Goal: Answer question/provide support: Share knowledge or assist other users

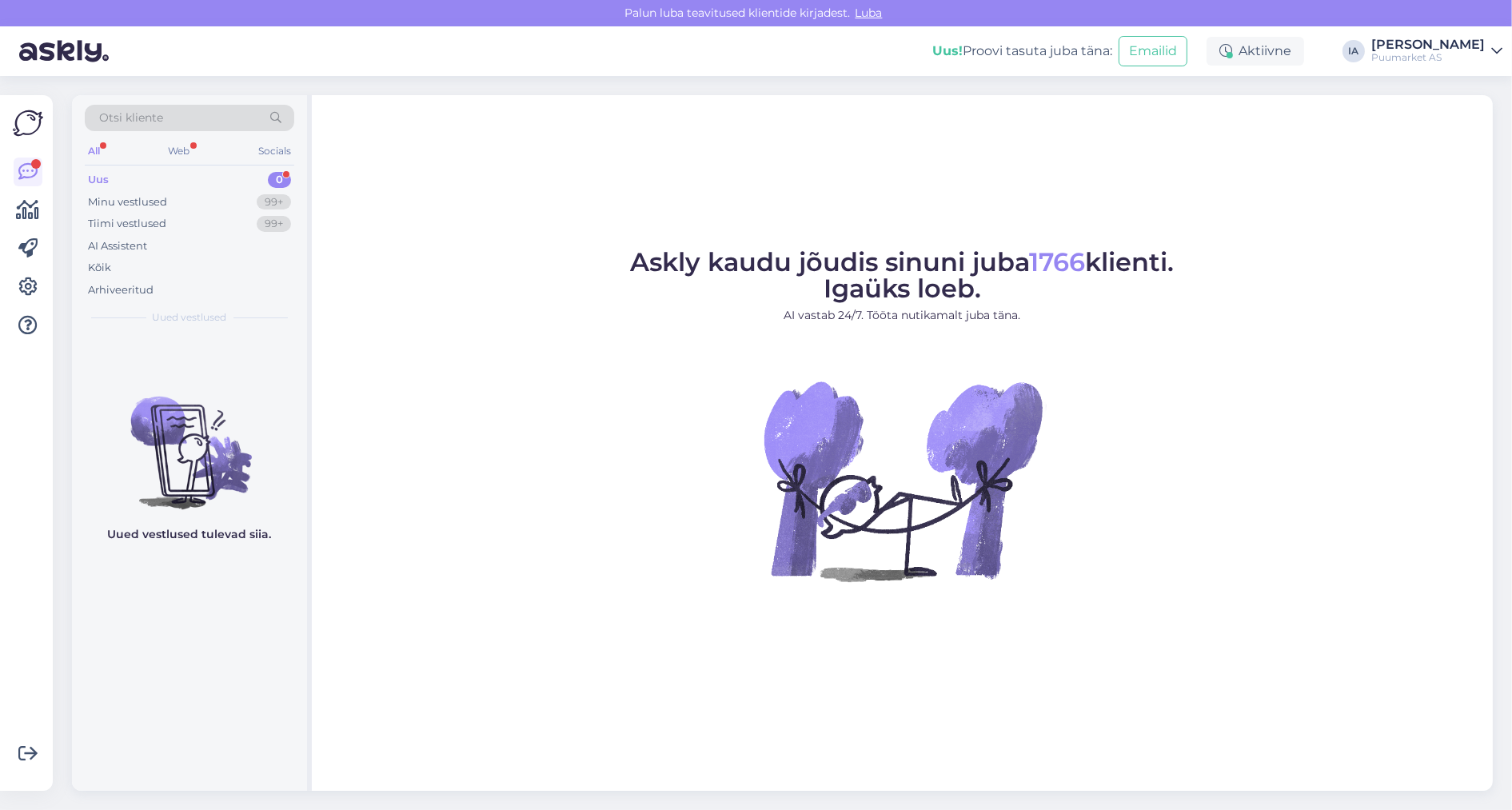
click at [164, 183] on div "Uus 0" at bounding box center [190, 180] width 210 height 22
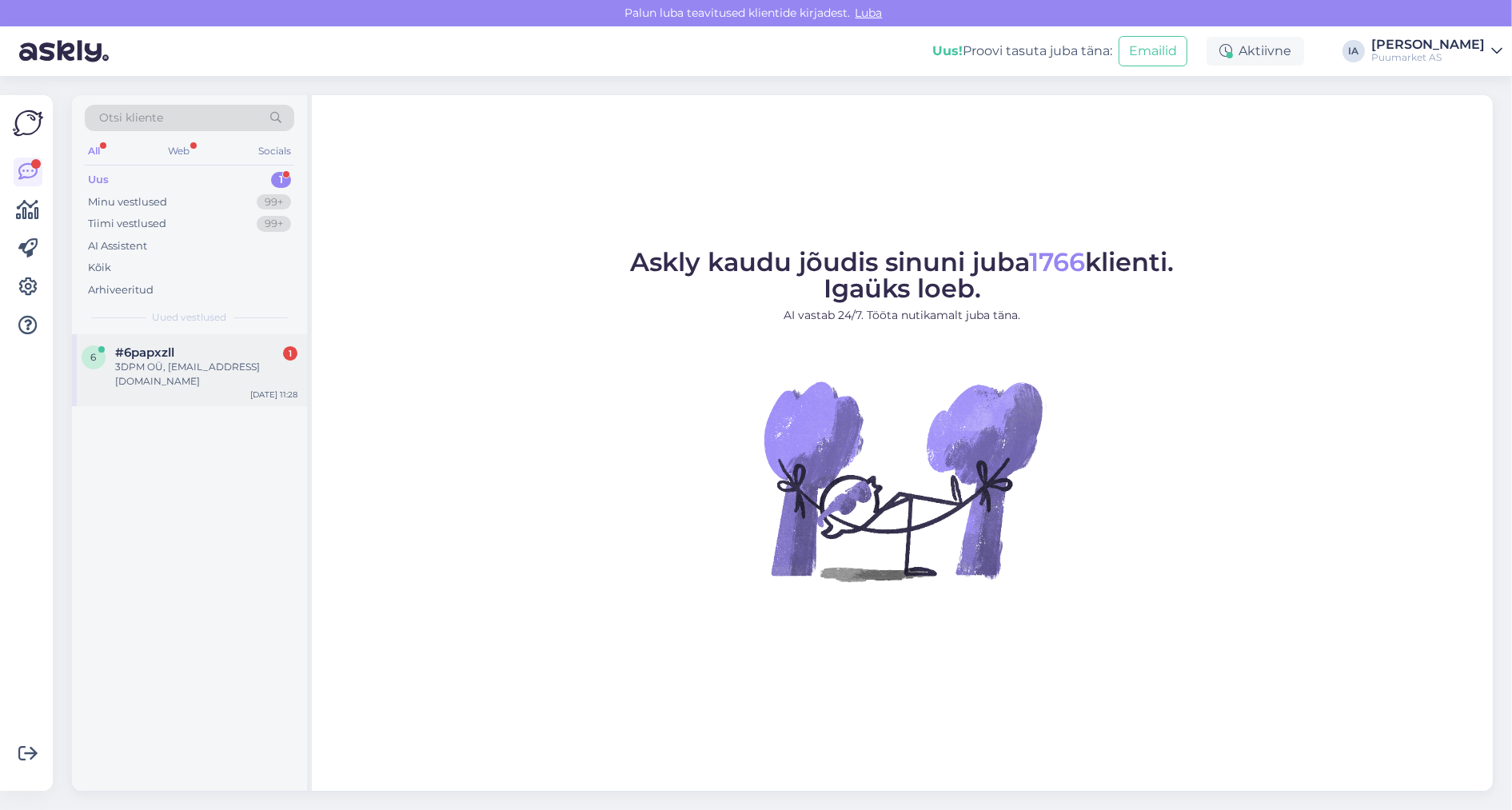
click at [152, 406] on div "6 #6papxzll 1 3DPM OÜ, [EMAIL_ADDRESS][DOMAIN_NAME] [DATE] 11:28" at bounding box center [190, 370] width 235 height 72
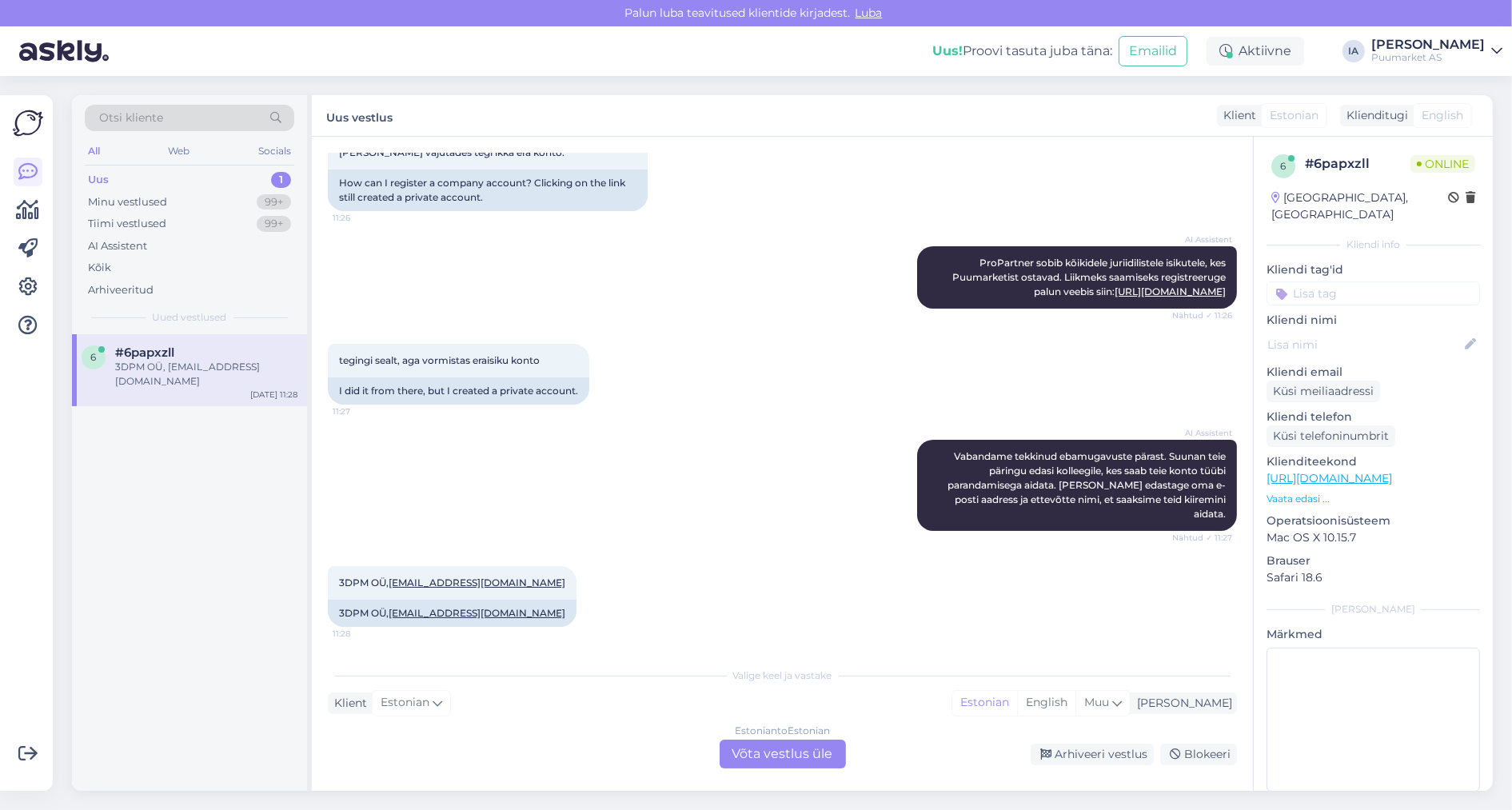
scroll to position [397, 0]
click at [812, 754] on div "Estonian to Estonian Võta vestlus üle" at bounding box center [783, 754] width 126 height 29
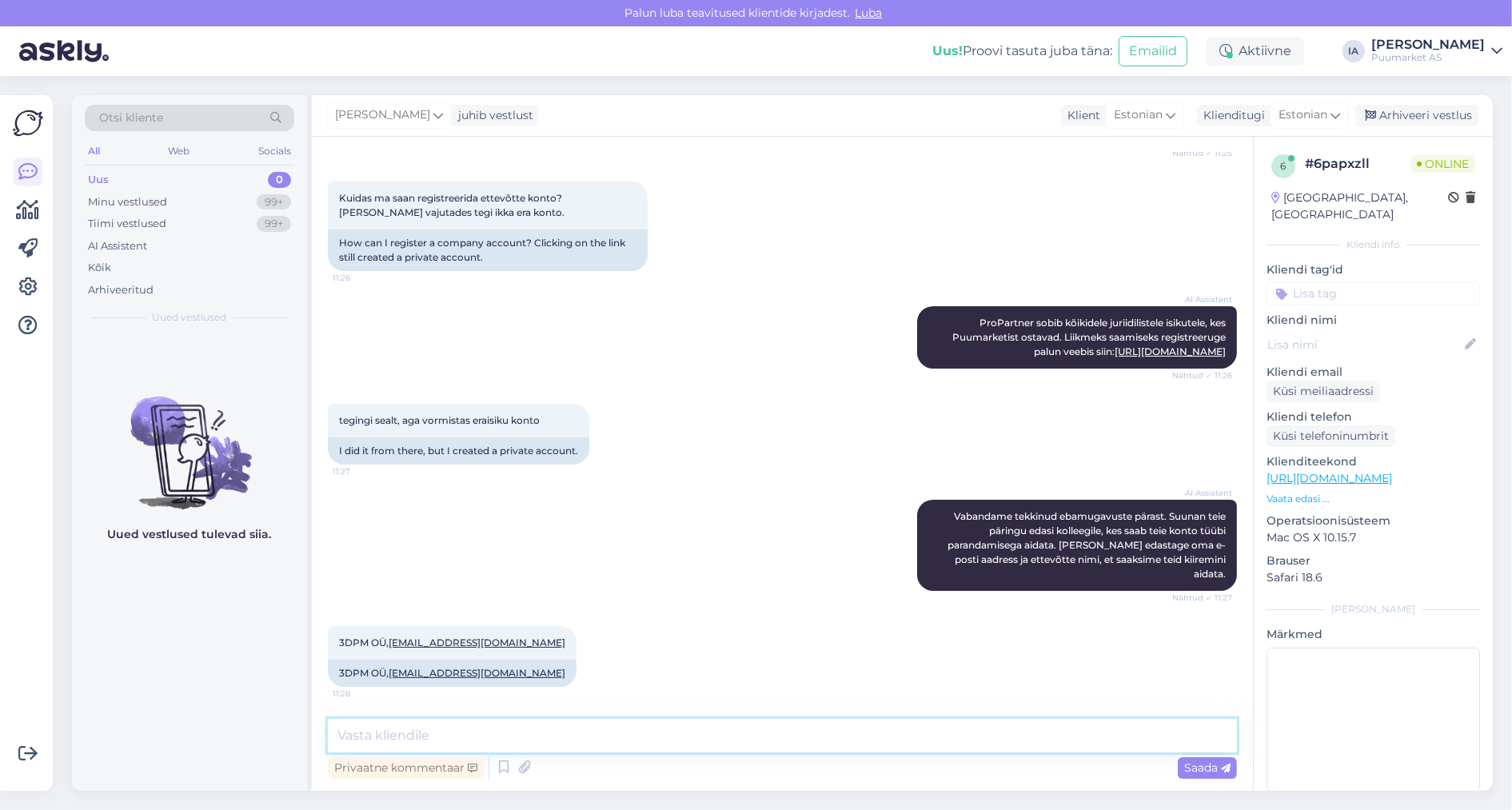
click at [562, 731] on textarea at bounding box center [782, 736] width 910 height 34
type textarea "Ettevõtte konto on näha eraisiku konto alt."
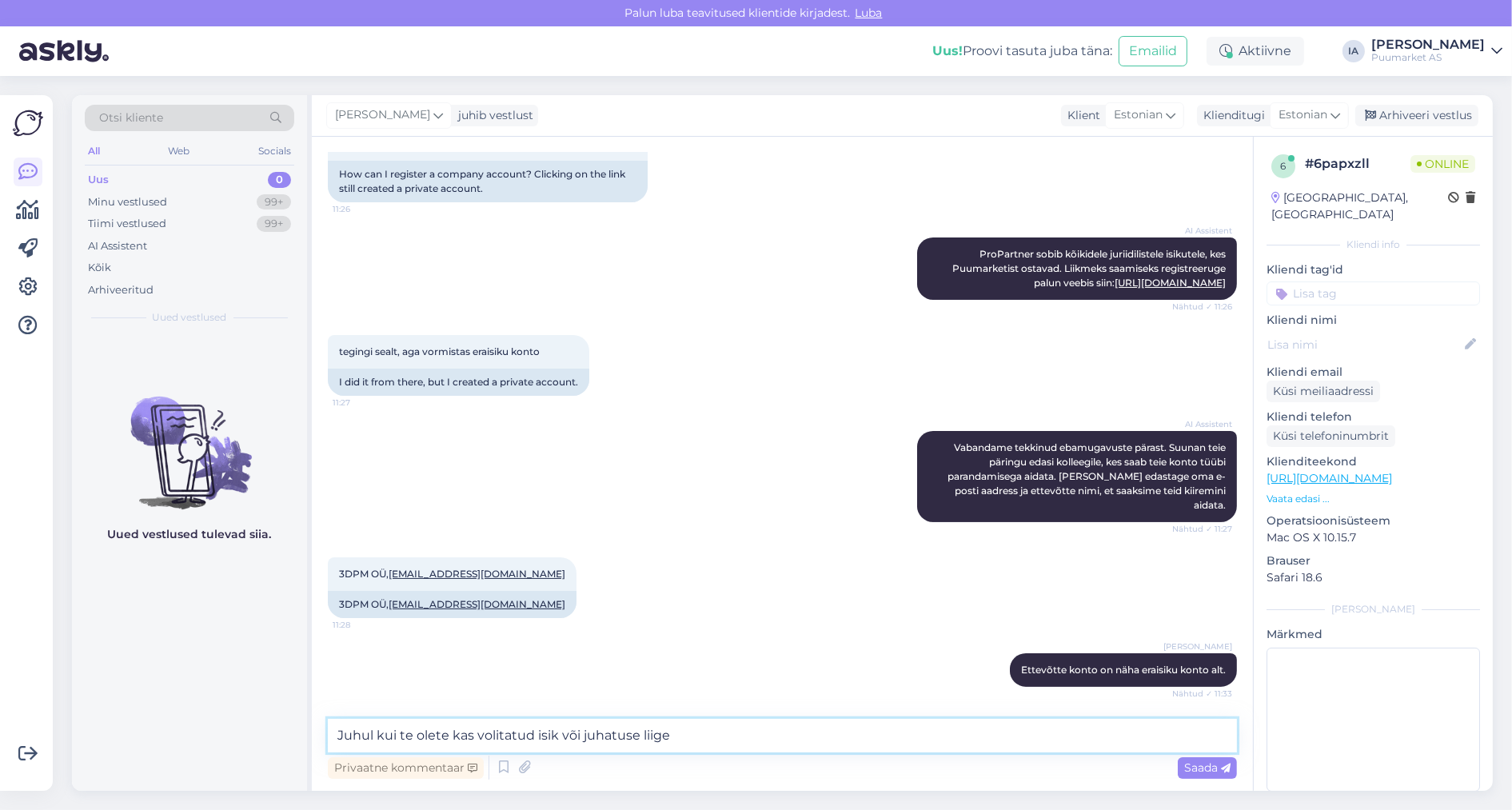
type textarea "Juhul kui te olete kas volitatud isik või juhatuse liige."
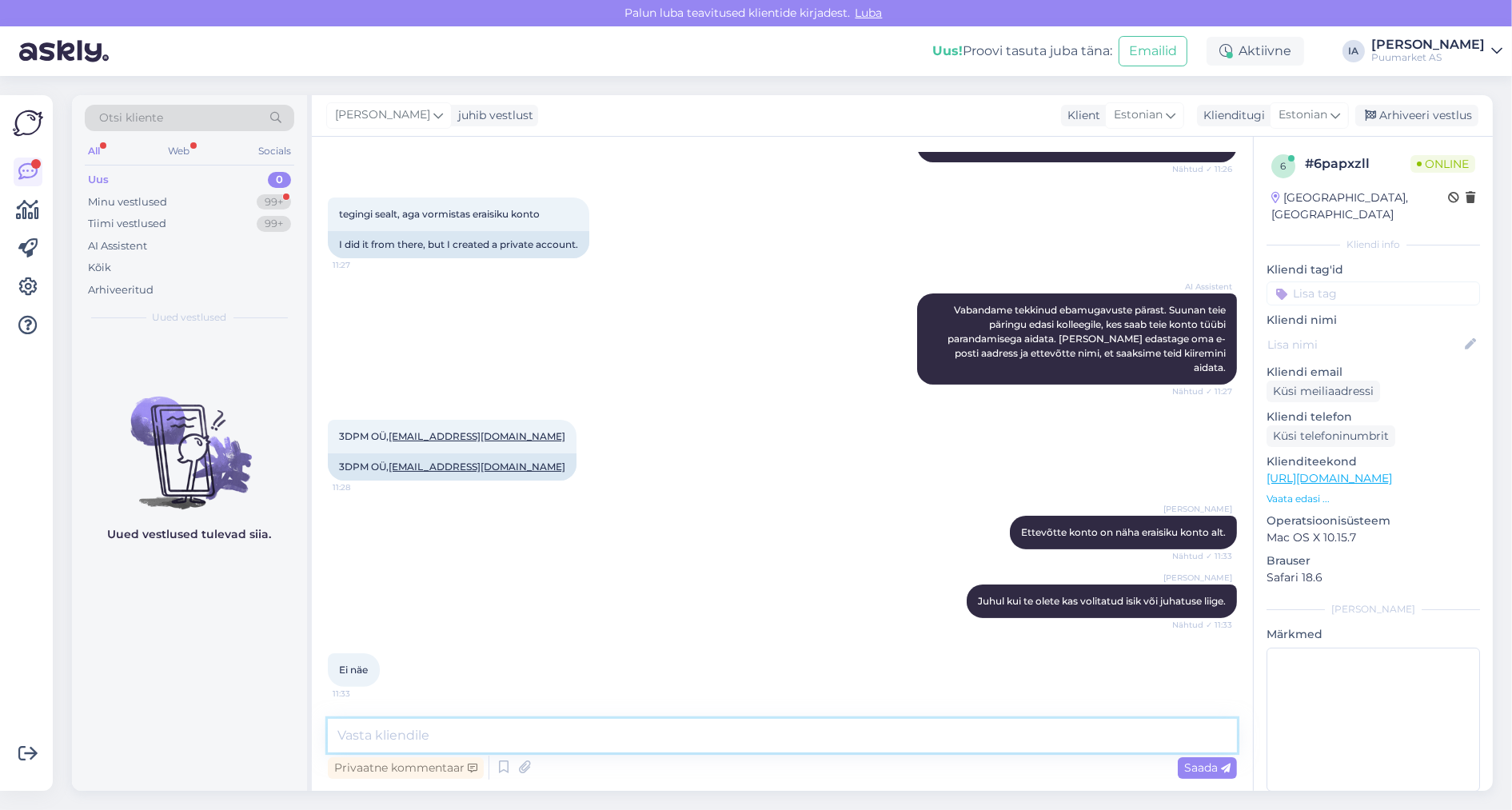
scroll to position [568, 0]
click at [400, 736] on textarea at bounding box center [782, 736] width 910 height 34
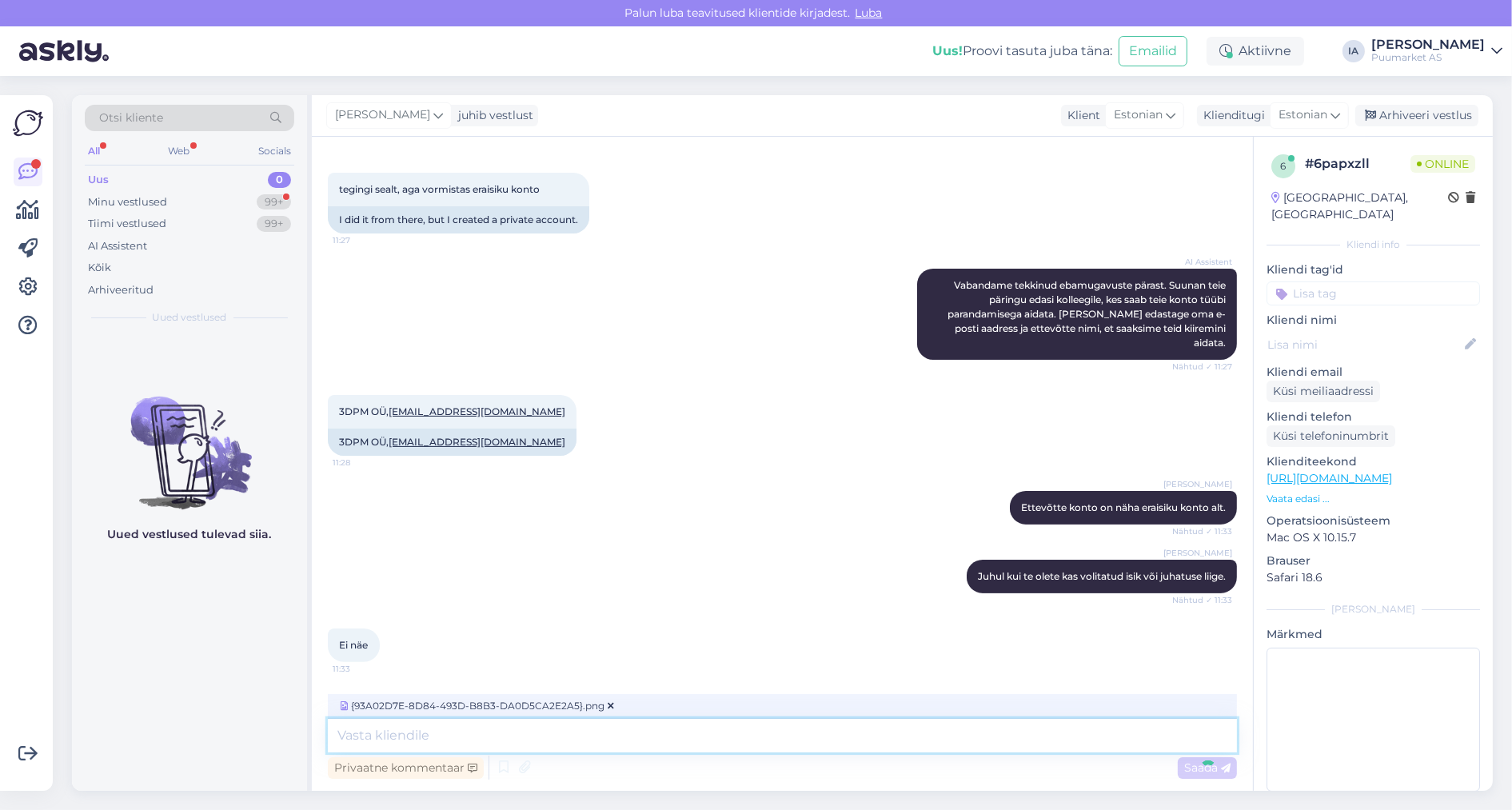
scroll to position [668, 0]
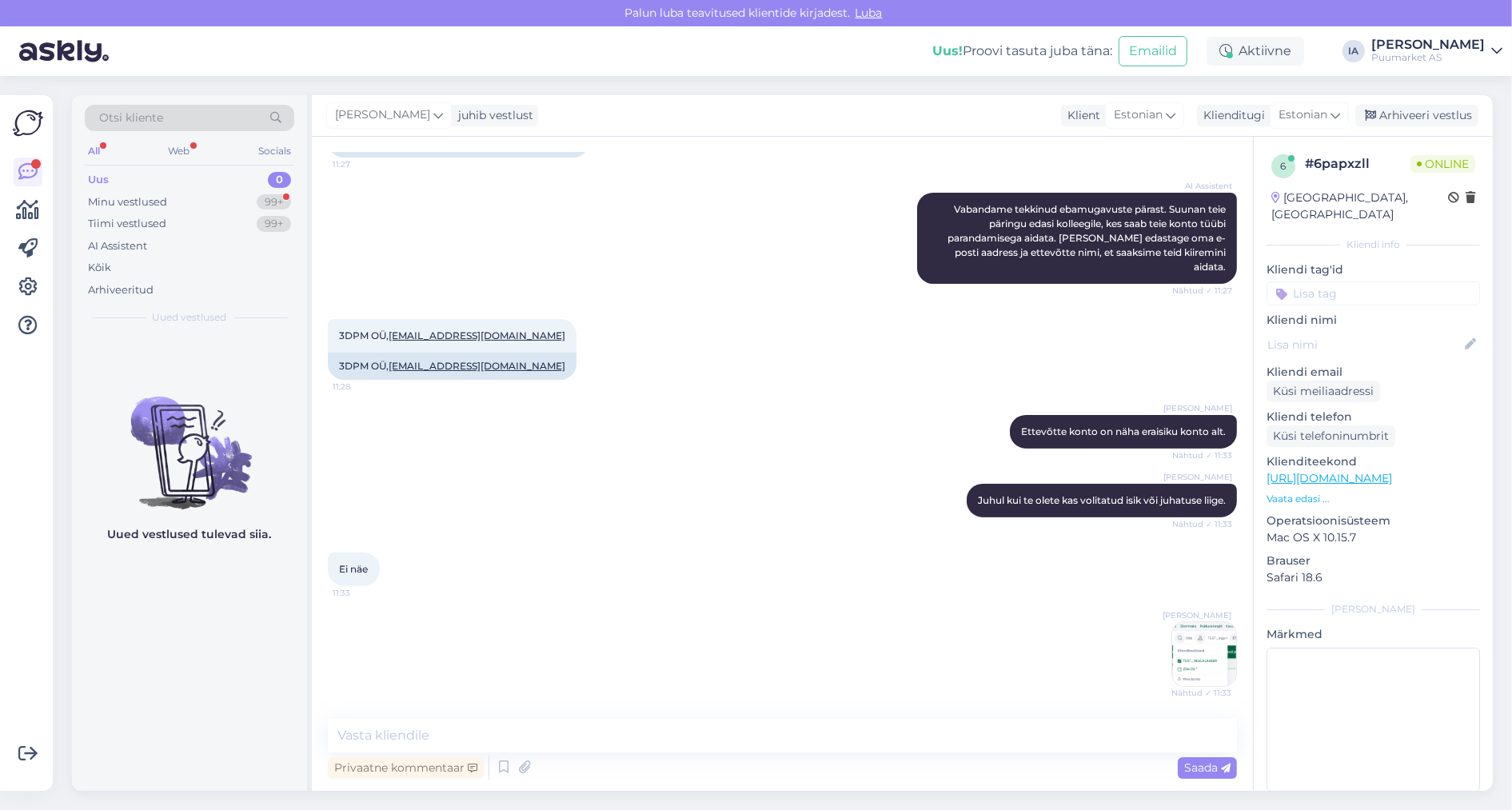
click at [1210, 660] on img at bounding box center [1205, 654] width 64 height 64
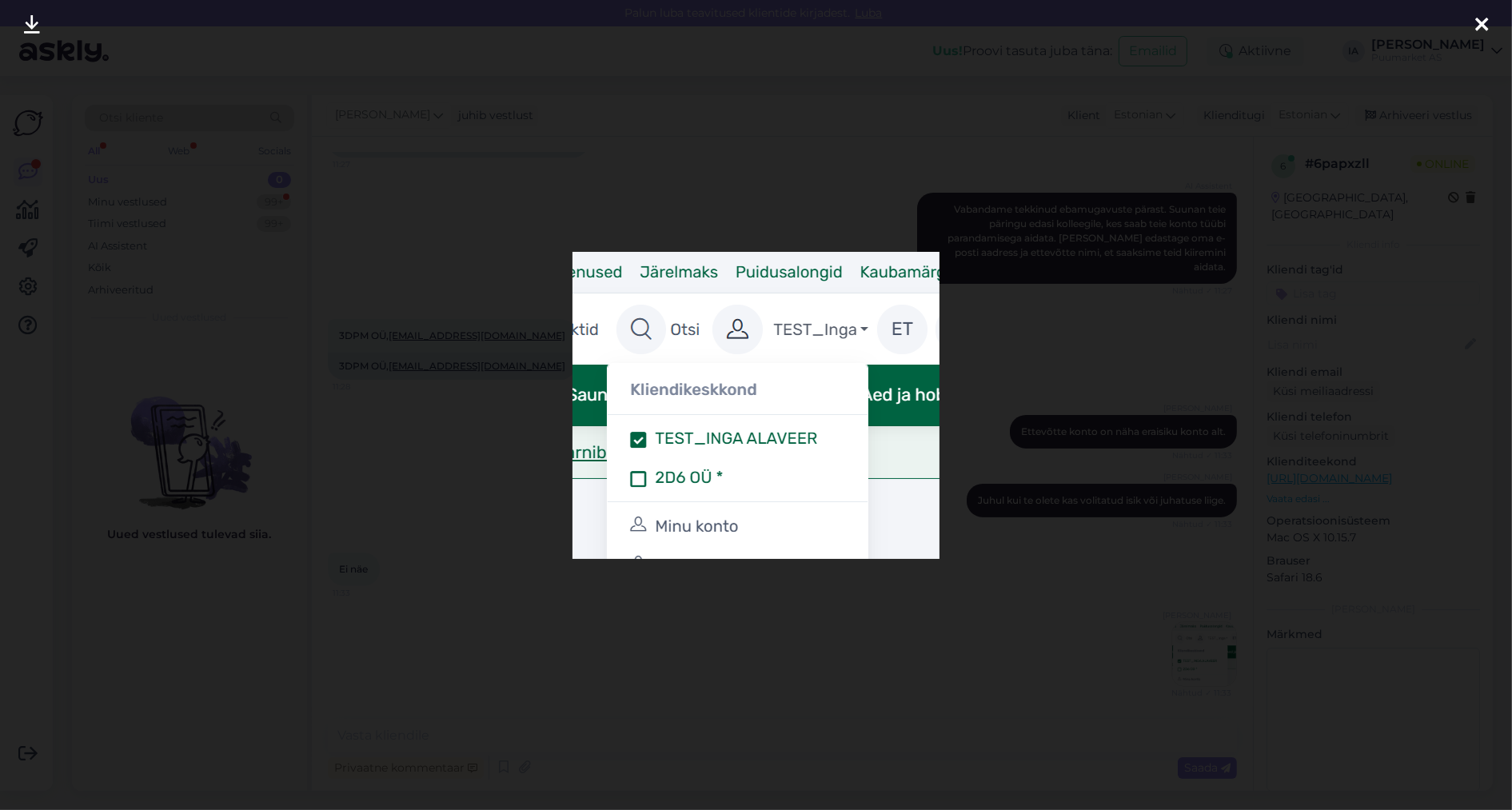
click at [1483, 25] on icon at bounding box center [1482, 26] width 13 height 21
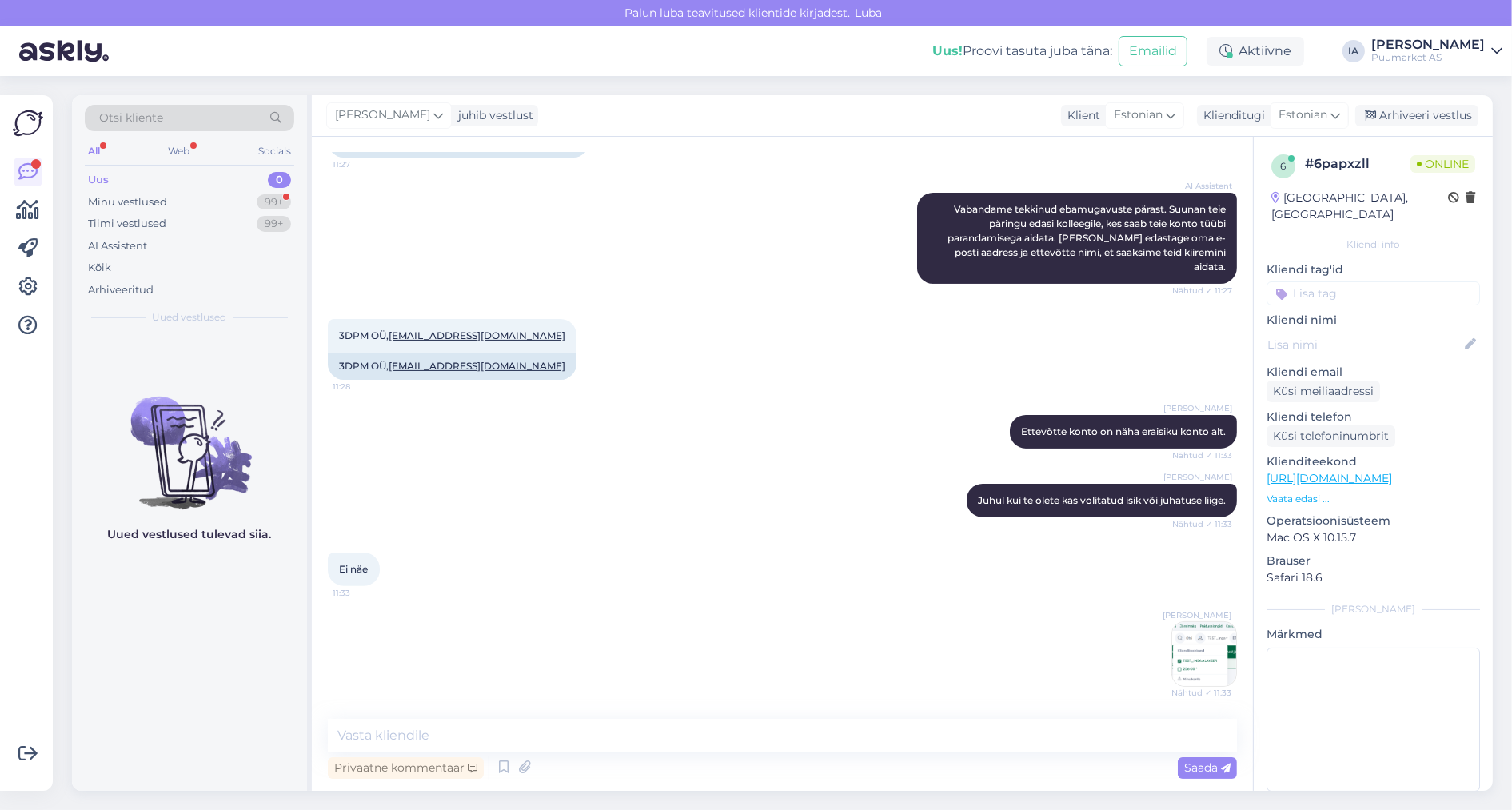
click at [1212, 652] on img at bounding box center [1205, 654] width 64 height 64
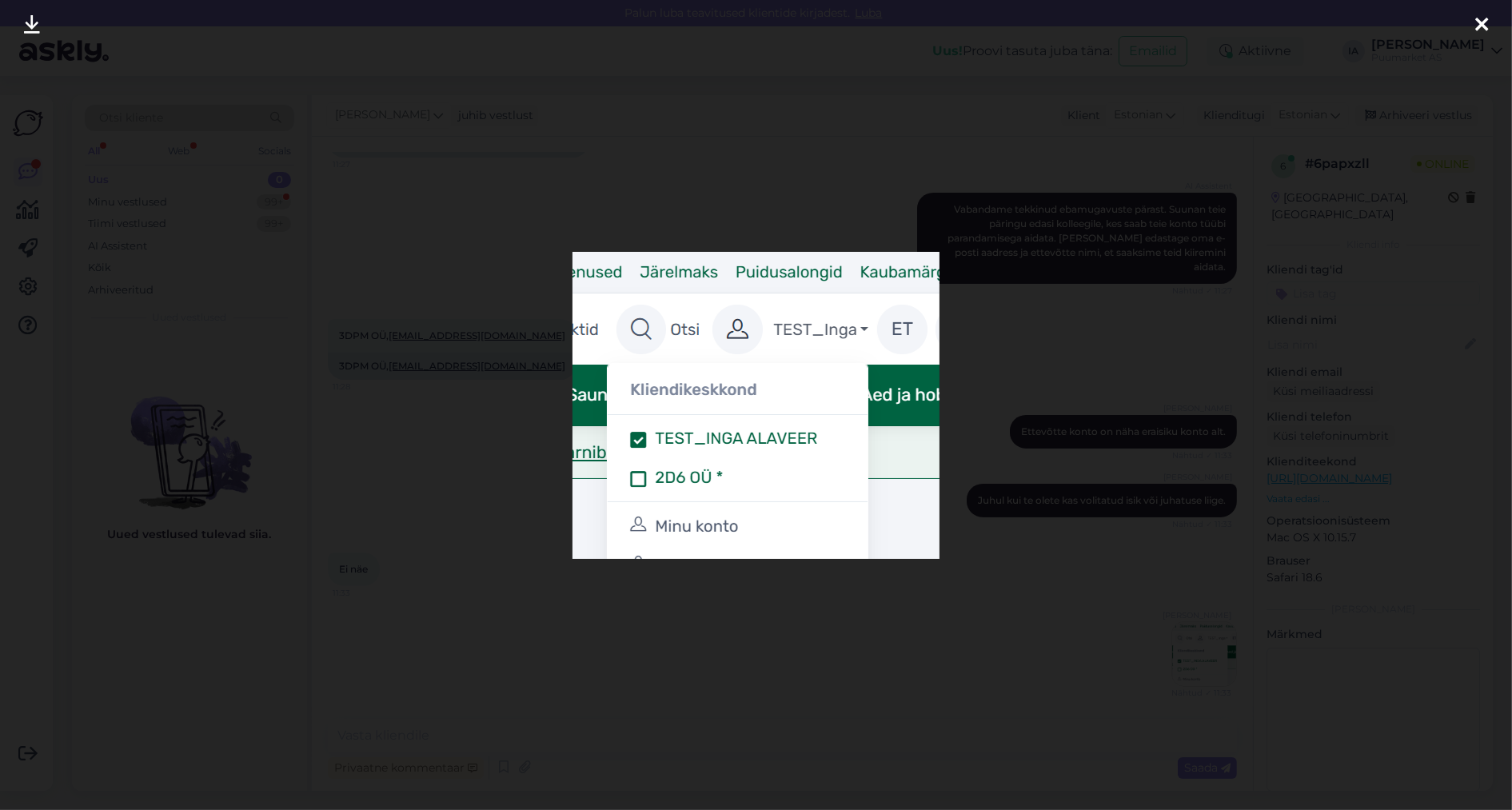
click at [1482, 27] on icon at bounding box center [1482, 26] width 13 height 21
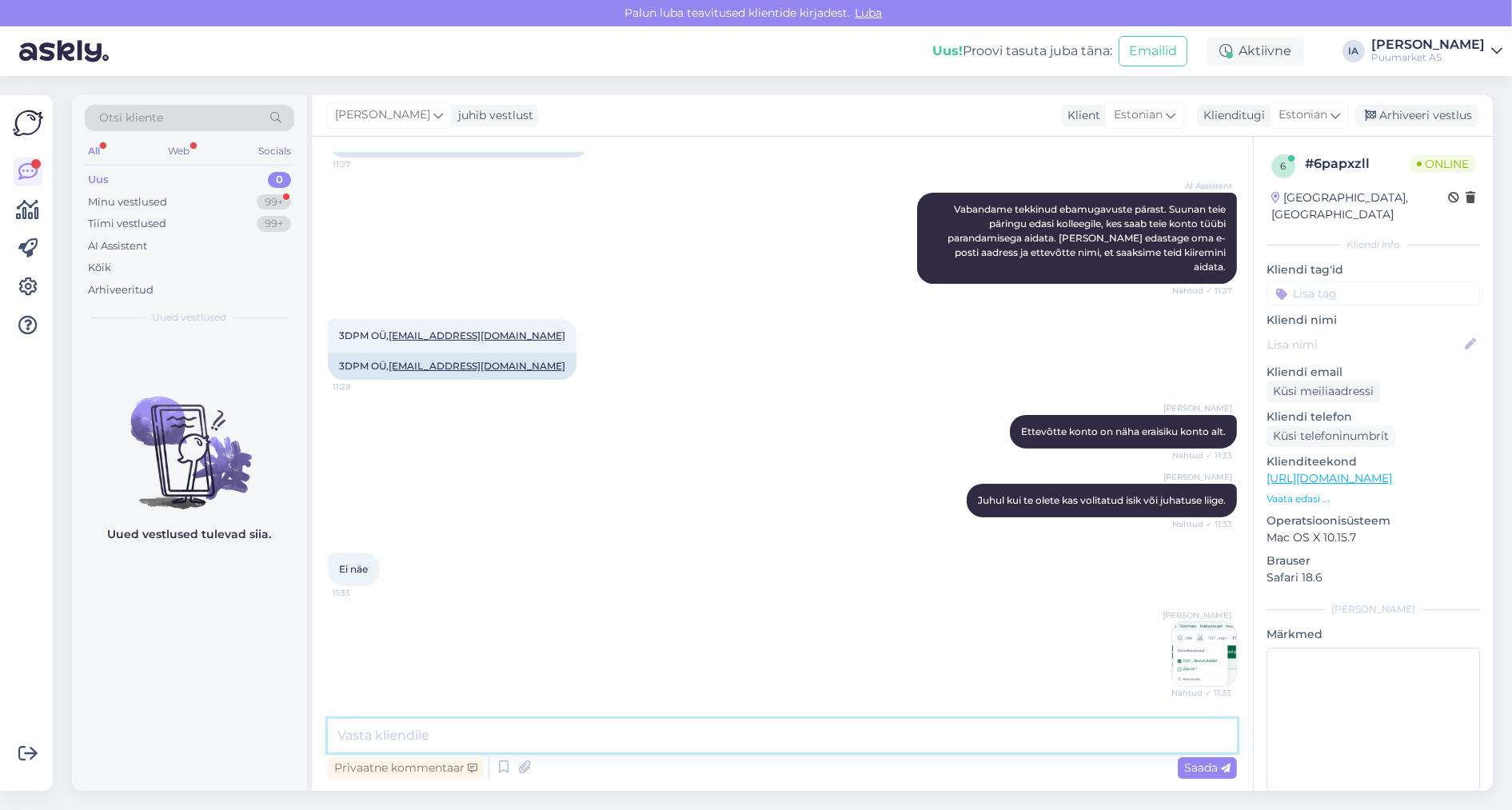
click at [521, 734] on textarea at bounding box center [782, 736] width 910 height 34
click at [478, 734] on textarea at bounding box center [782, 736] width 910 height 34
drag, startPoint x: 579, startPoint y: 739, endPoint x: 750, endPoint y: 738, distance: 171.0
click at [750, 738] on textarea "Lisaks peate siis olema ka isikustatud ehk sisestanud oma IK" at bounding box center [782, 736] width 910 height 34
type textarea "Lisaks peate siis olema ka isikustatud."
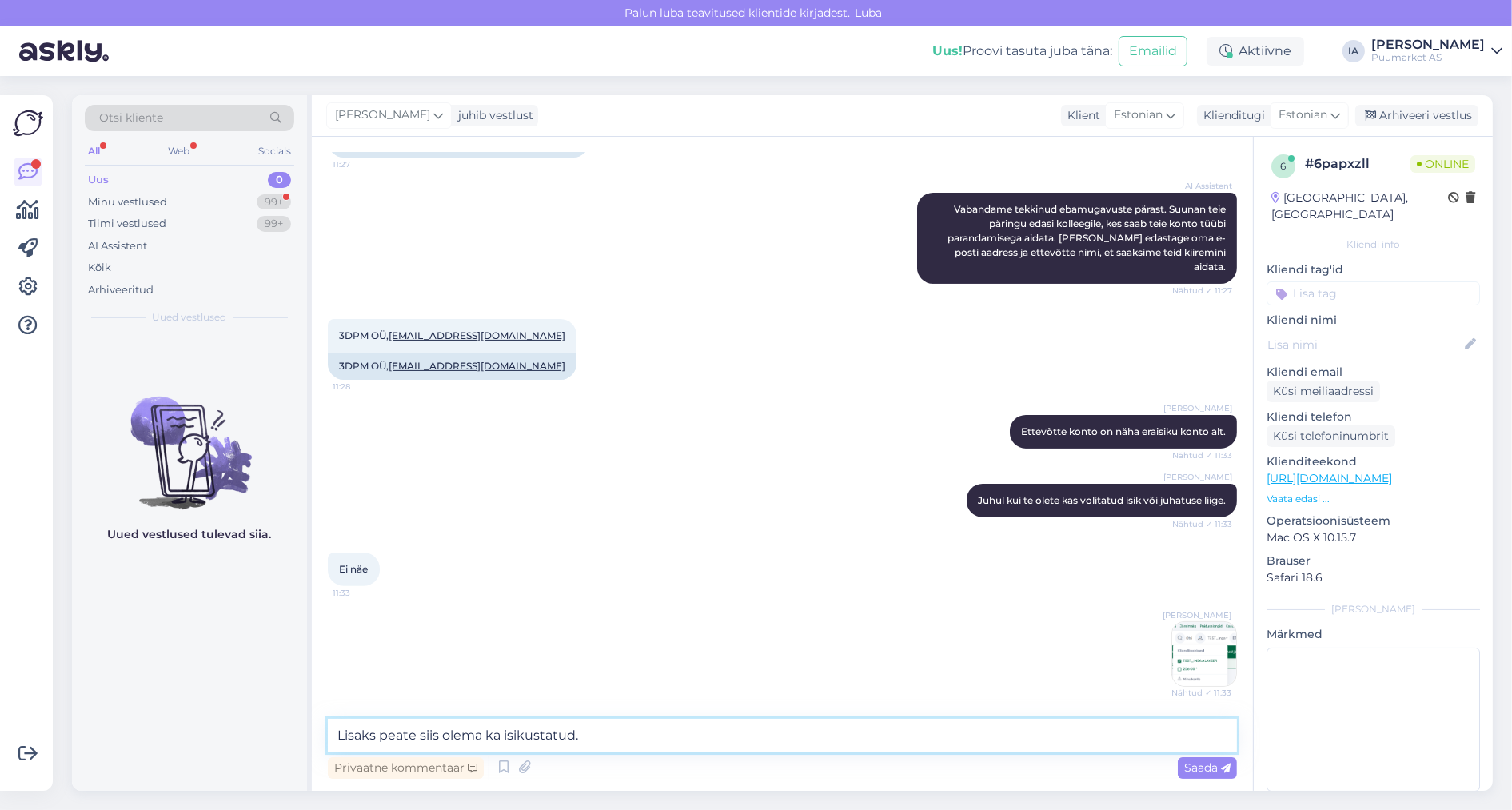
drag, startPoint x: 582, startPoint y: 738, endPoint x: 305, endPoint y: 737, distance: 277.0
click at [305, 737] on div "Otsi kliente All Web Socials Uus 0 Minu vestlused 99+ Tiimi vestlused 99+ AI As…" at bounding box center [782, 443] width 1421 height 696
drag, startPoint x: 514, startPoint y: 301, endPoint x: 403, endPoint y: 306, distance: 111.1
click at [403, 319] on div "3DPM OÜ, [EMAIL_ADDRESS][DOMAIN_NAME] 11:28" at bounding box center [452, 336] width 249 height 34
copy link "[EMAIL_ADDRESS][DOMAIN_NAME]"
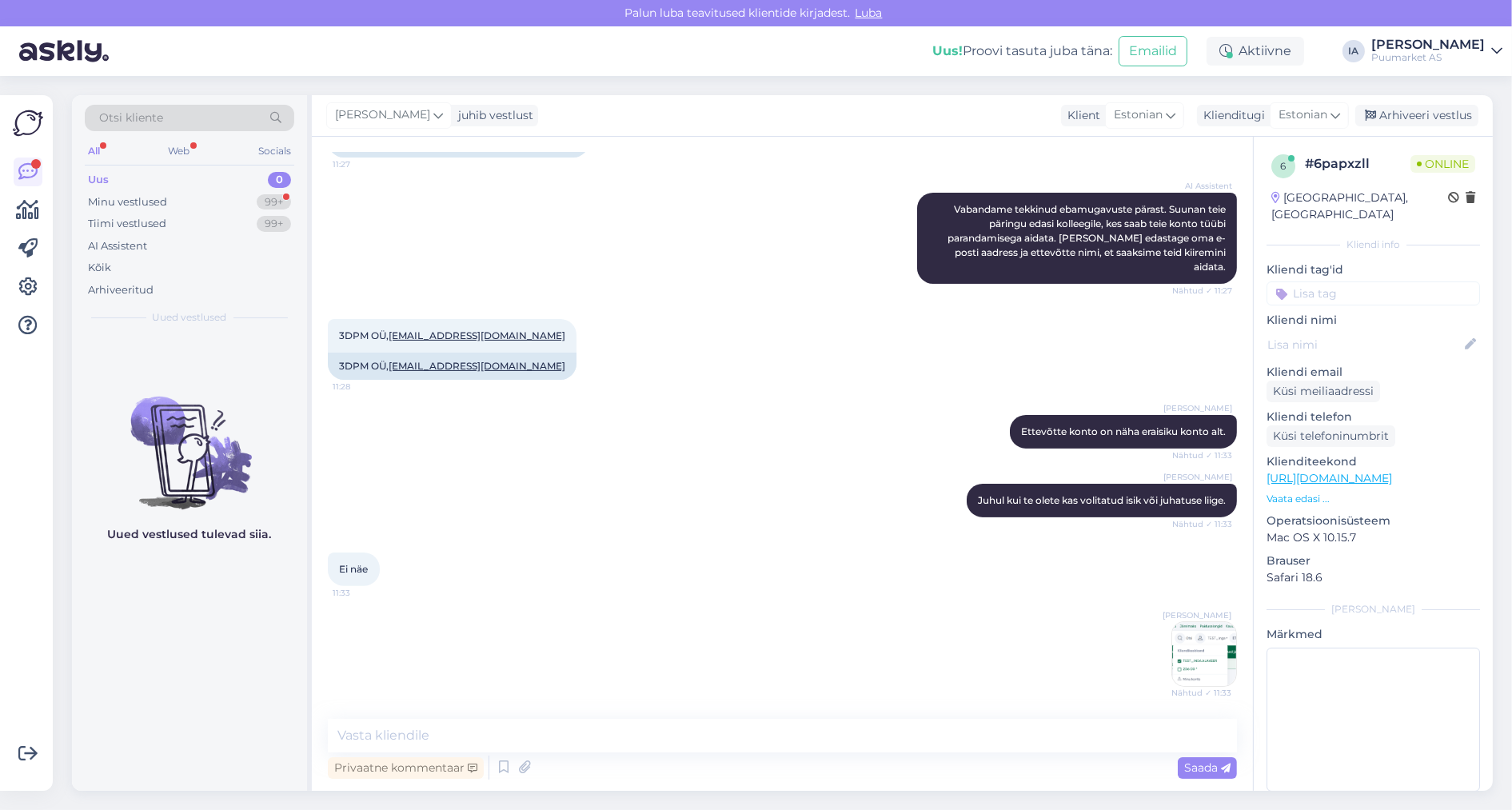
click at [659, 559] on div "Ei näe 11:33" at bounding box center [782, 569] width 910 height 69
click at [1187, 658] on img at bounding box center [1205, 654] width 64 height 64
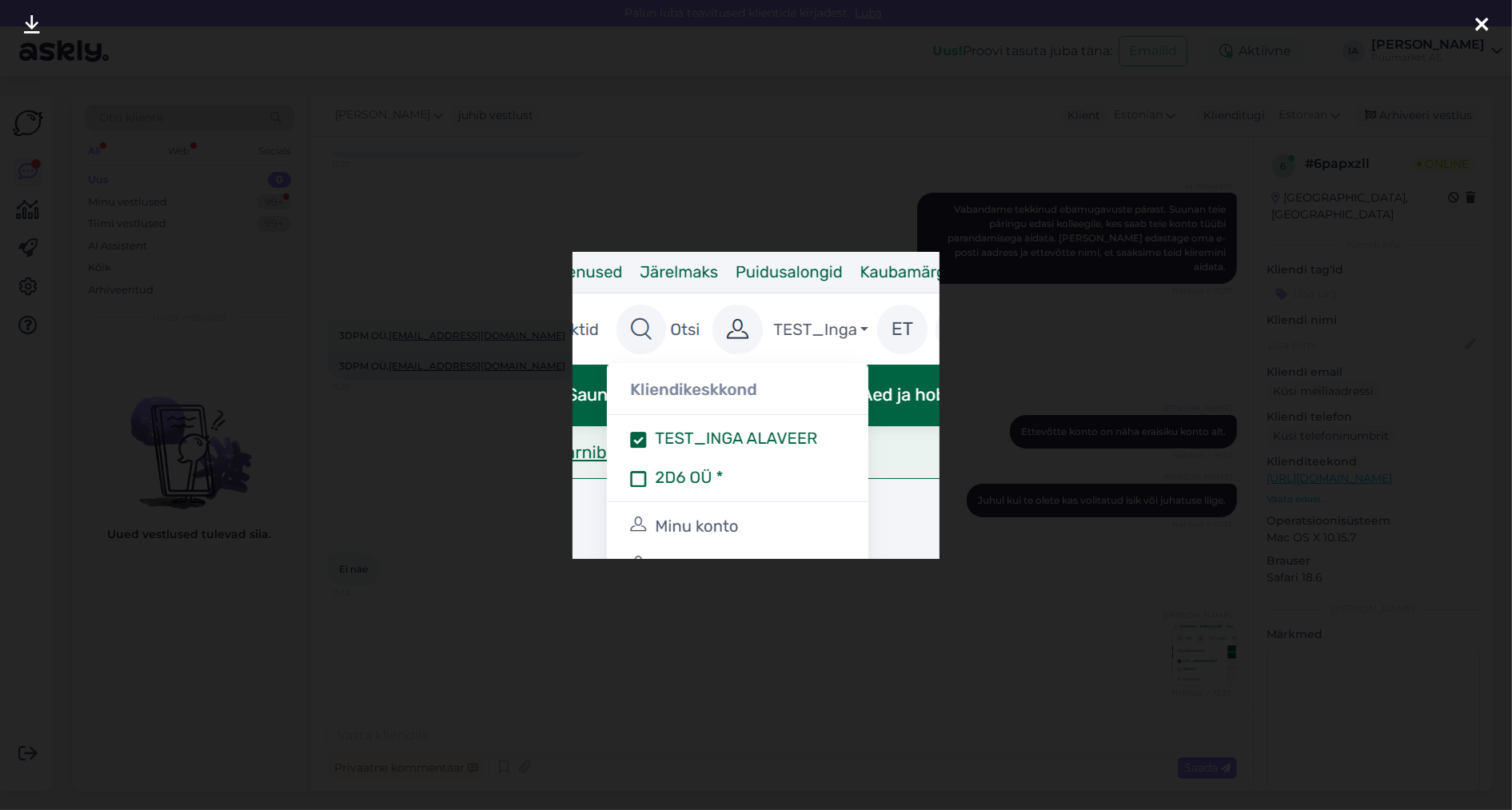
click at [1485, 25] on icon at bounding box center [1482, 26] width 13 height 21
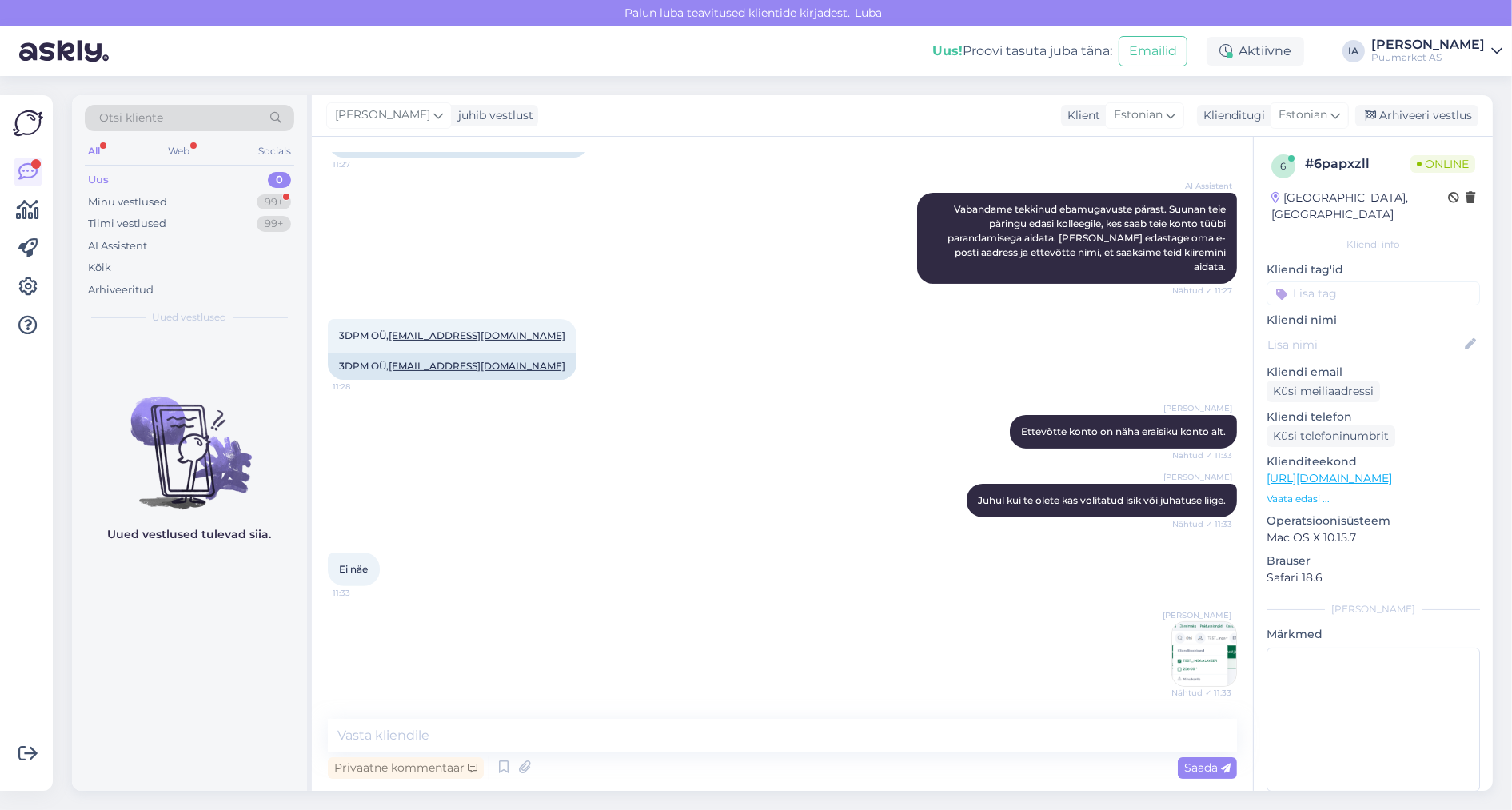
click at [1181, 661] on img at bounding box center [1205, 654] width 64 height 64
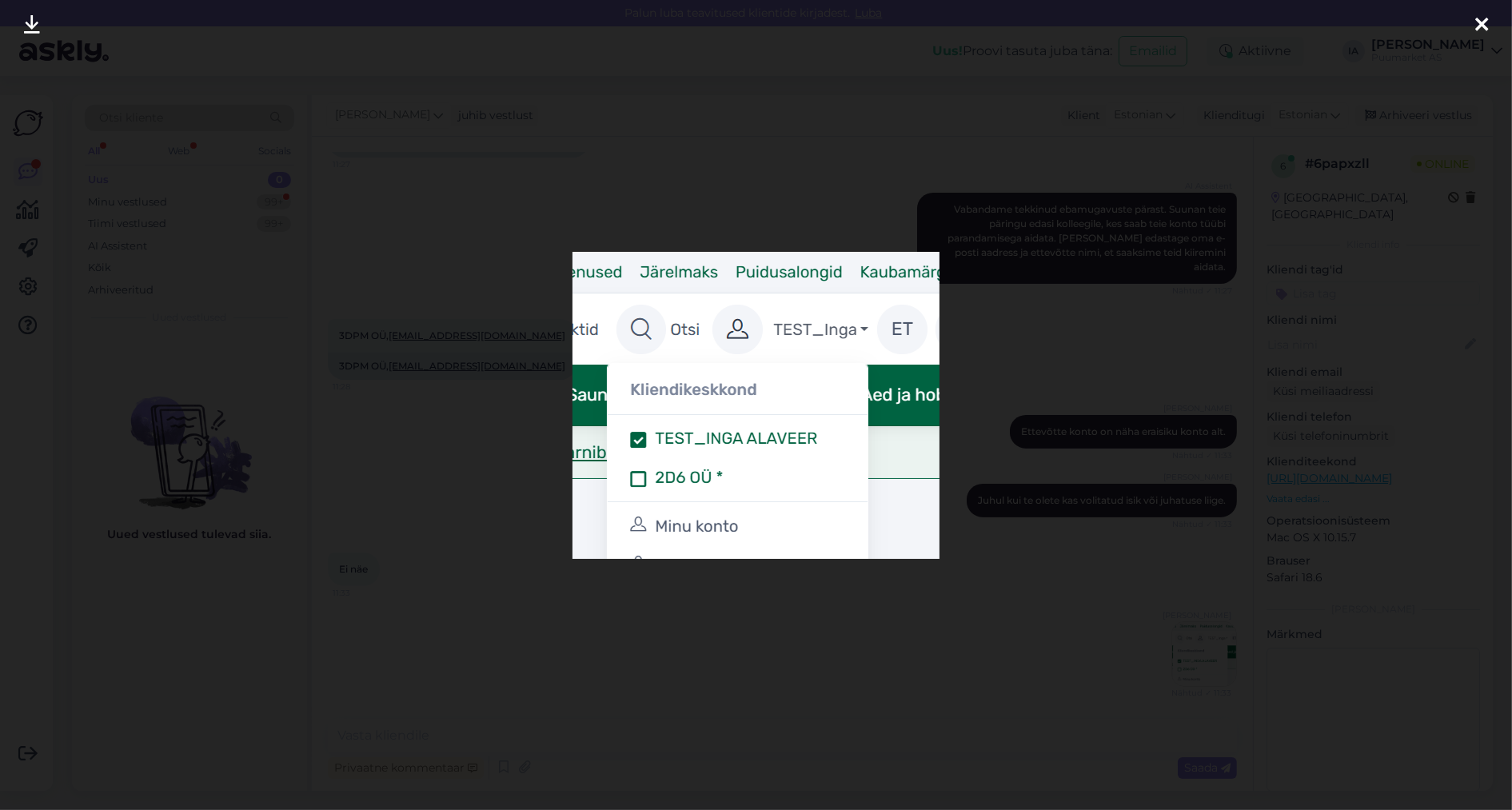
click at [1482, 6] on div at bounding box center [1482, 25] width 32 height 50
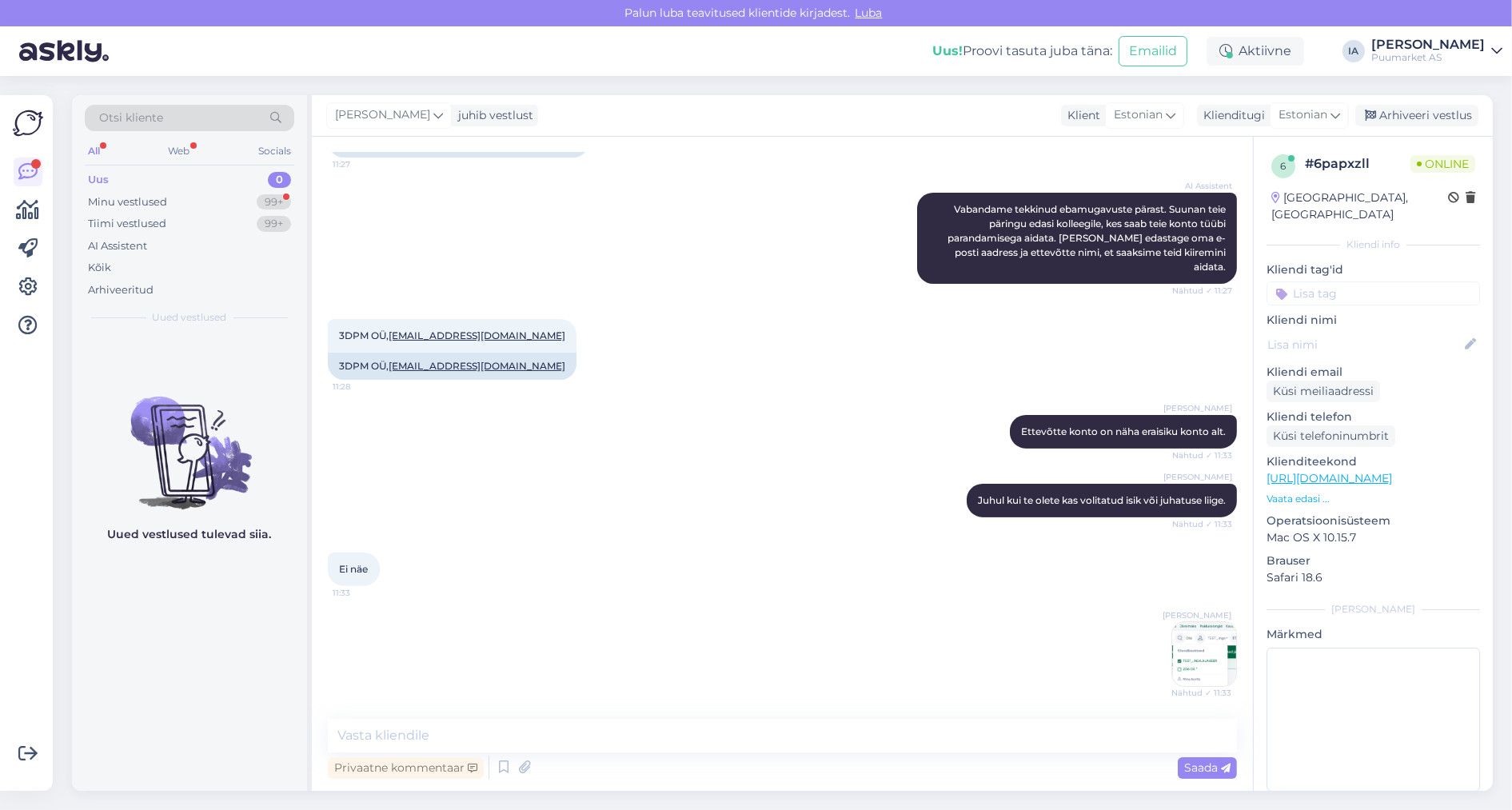
click at [1198, 658] on img at bounding box center [1205, 654] width 64 height 64
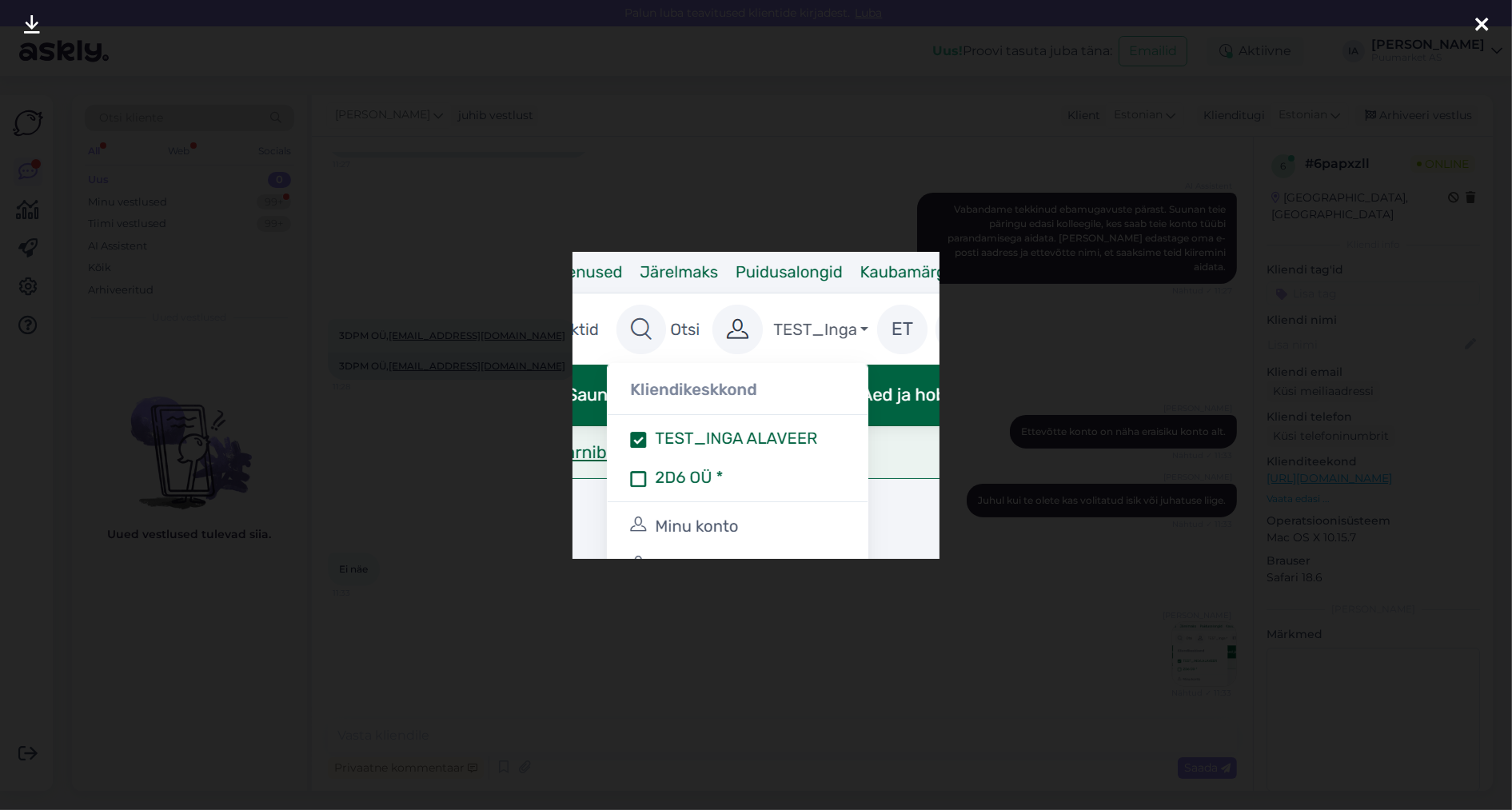
click at [1479, 29] on icon at bounding box center [1482, 26] width 13 height 21
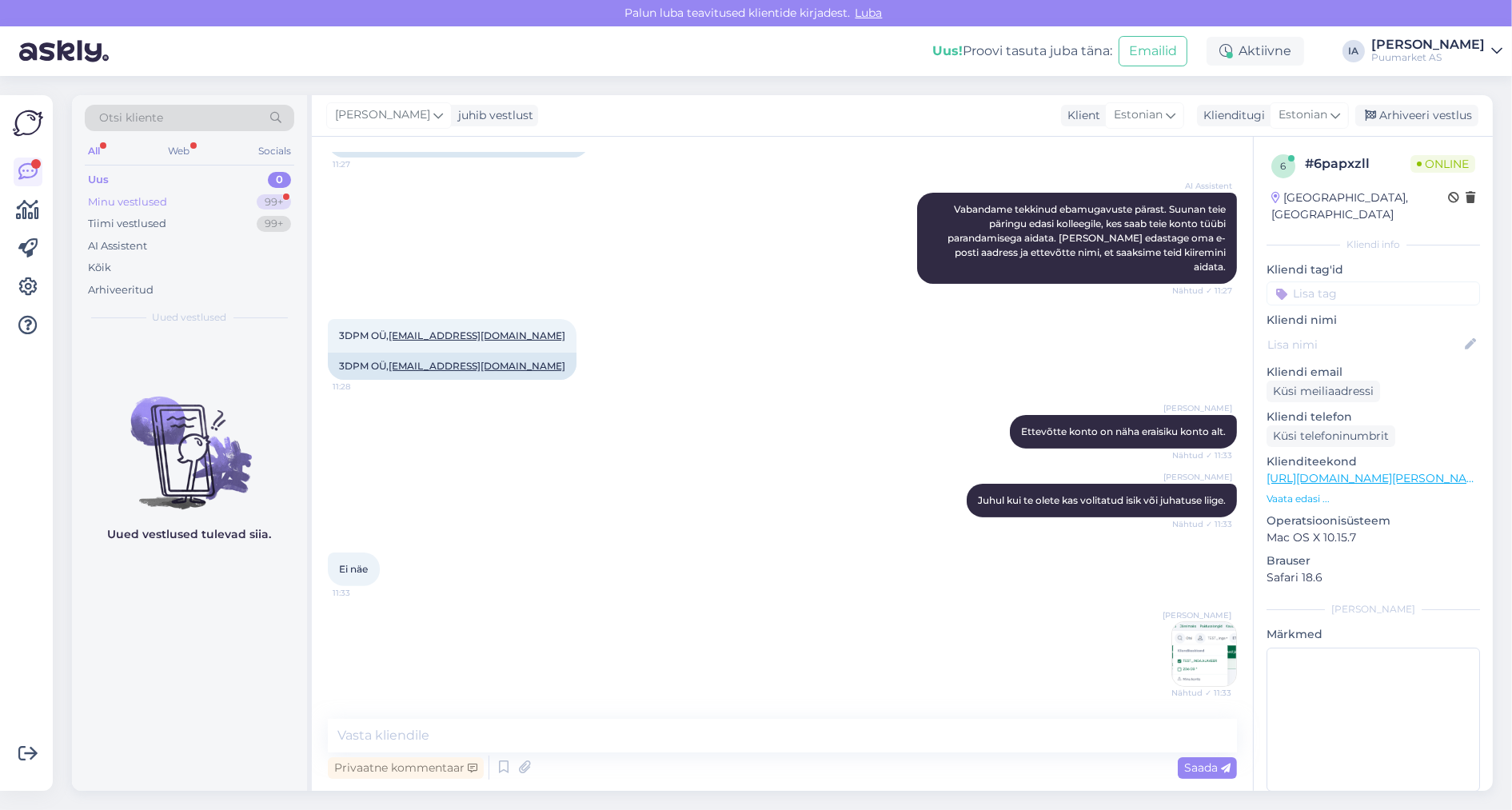
click at [158, 210] on div "Minu vestlused" at bounding box center [127, 202] width 79 height 16
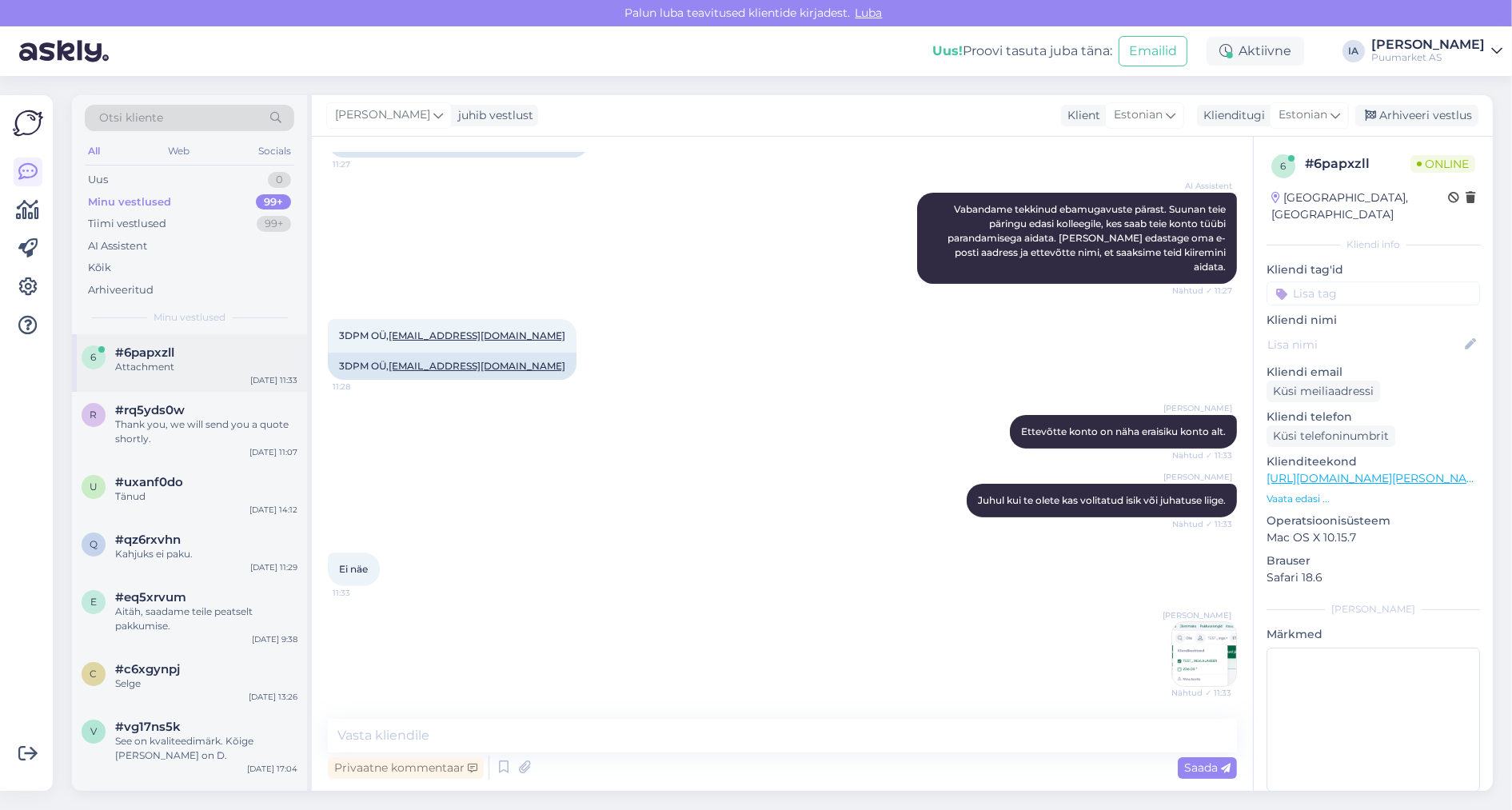
click at [214, 392] on div "6 #6papxzll Attachment [DATE] 11:33" at bounding box center [190, 363] width 235 height 58
click at [1184, 660] on img at bounding box center [1205, 654] width 64 height 64
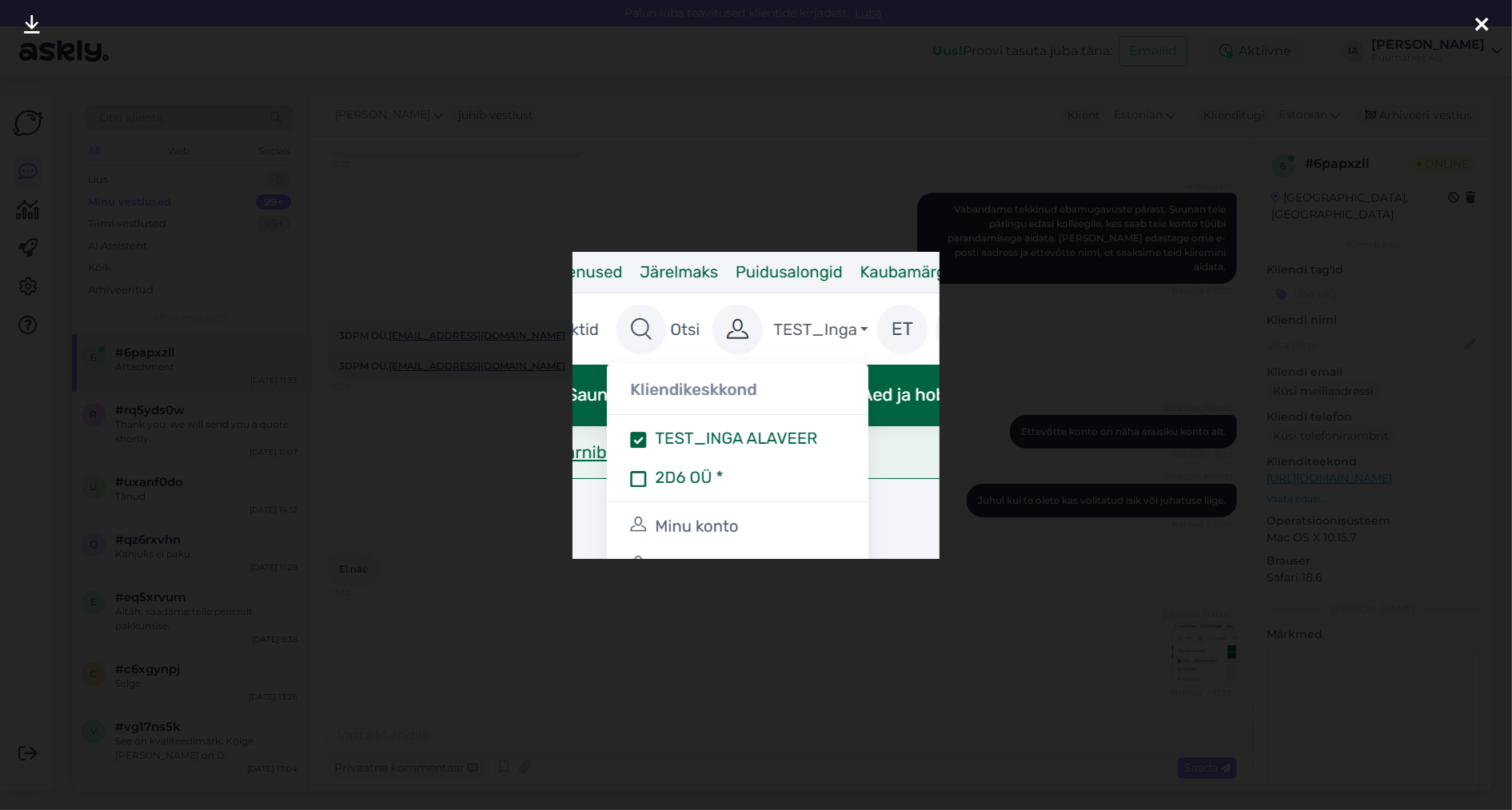
click at [1487, 26] on icon at bounding box center [1482, 26] width 13 height 21
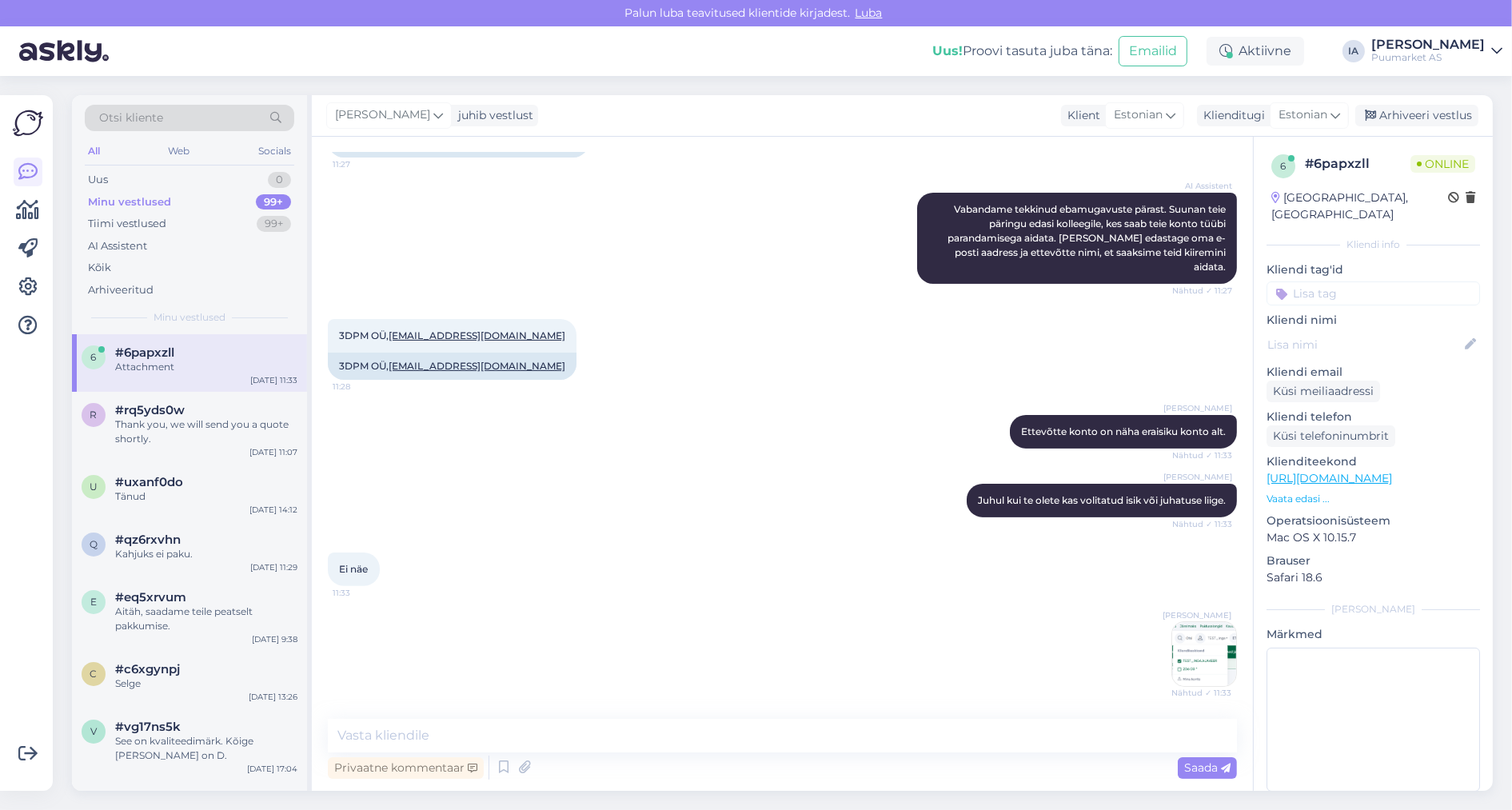
click at [1190, 660] on img at bounding box center [1205, 654] width 64 height 64
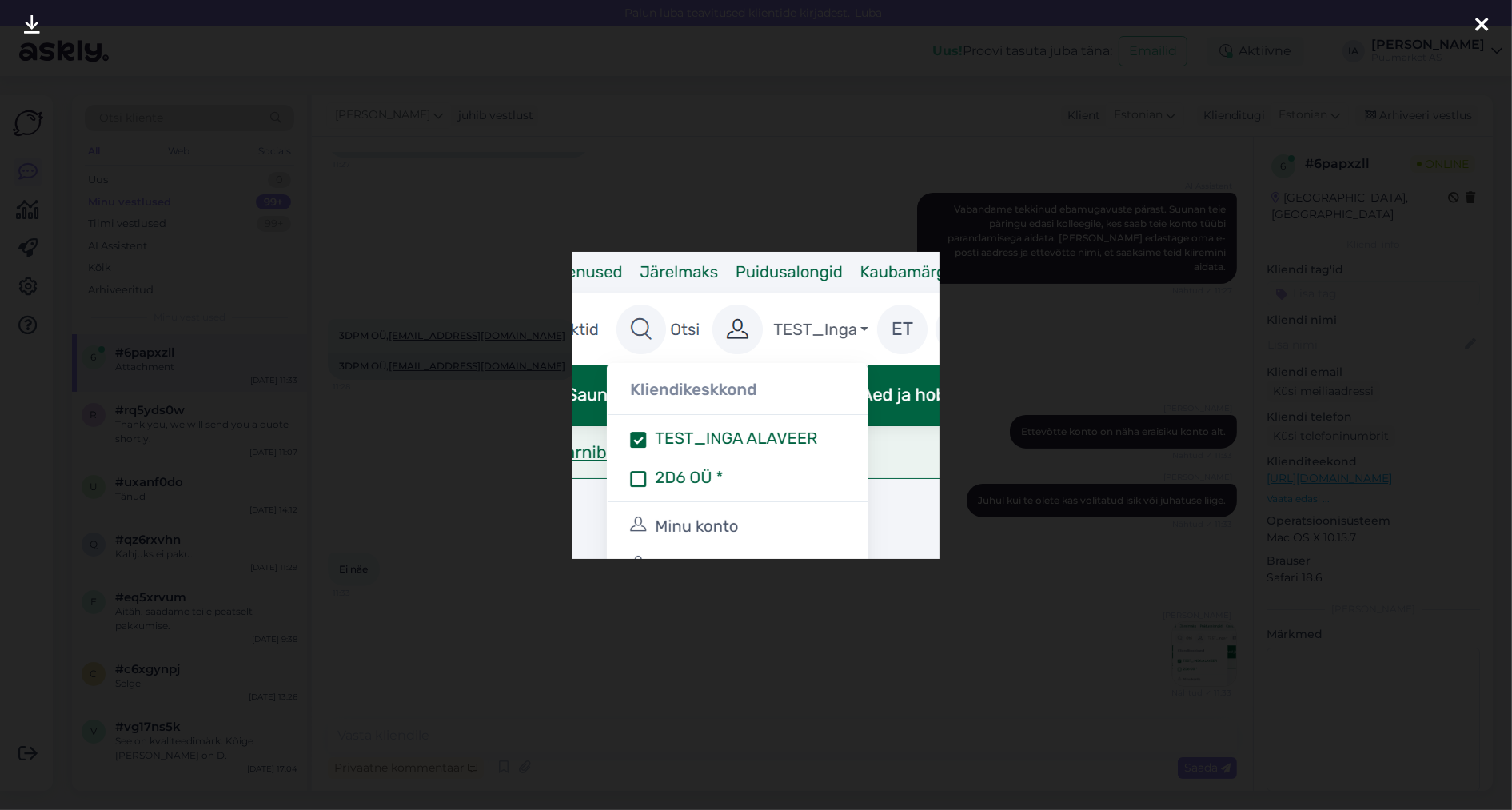
click at [1485, 30] on icon at bounding box center [1482, 26] width 13 height 21
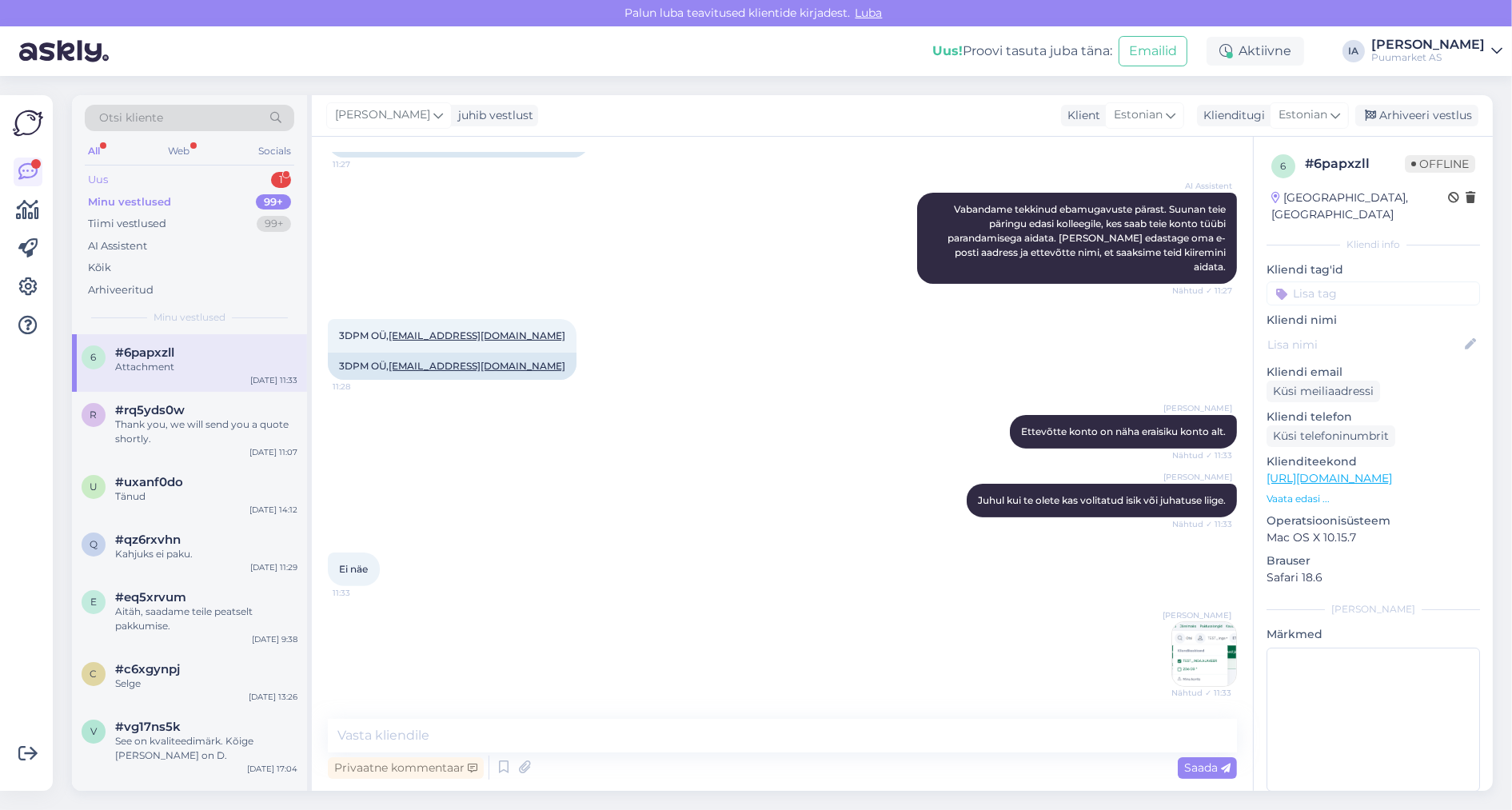
click at [149, 188] on div "Uus 1" at bounding box center [190, 180] width 210 height 22
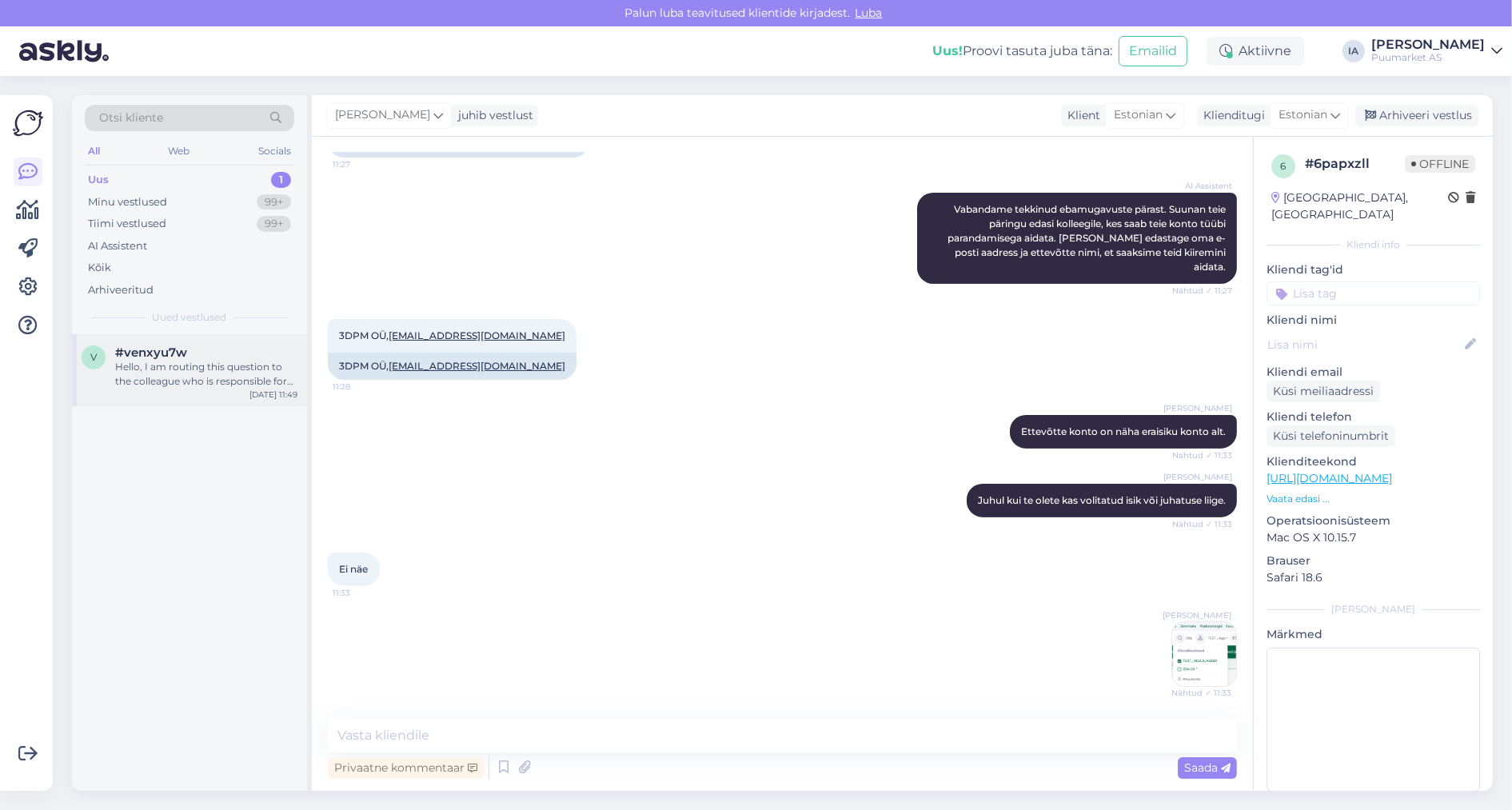
click at [178, 389] on div "Hello, I am routing this question to the colleague who is responsible for this …" at bounding box center [206, 374] width 182 height 29
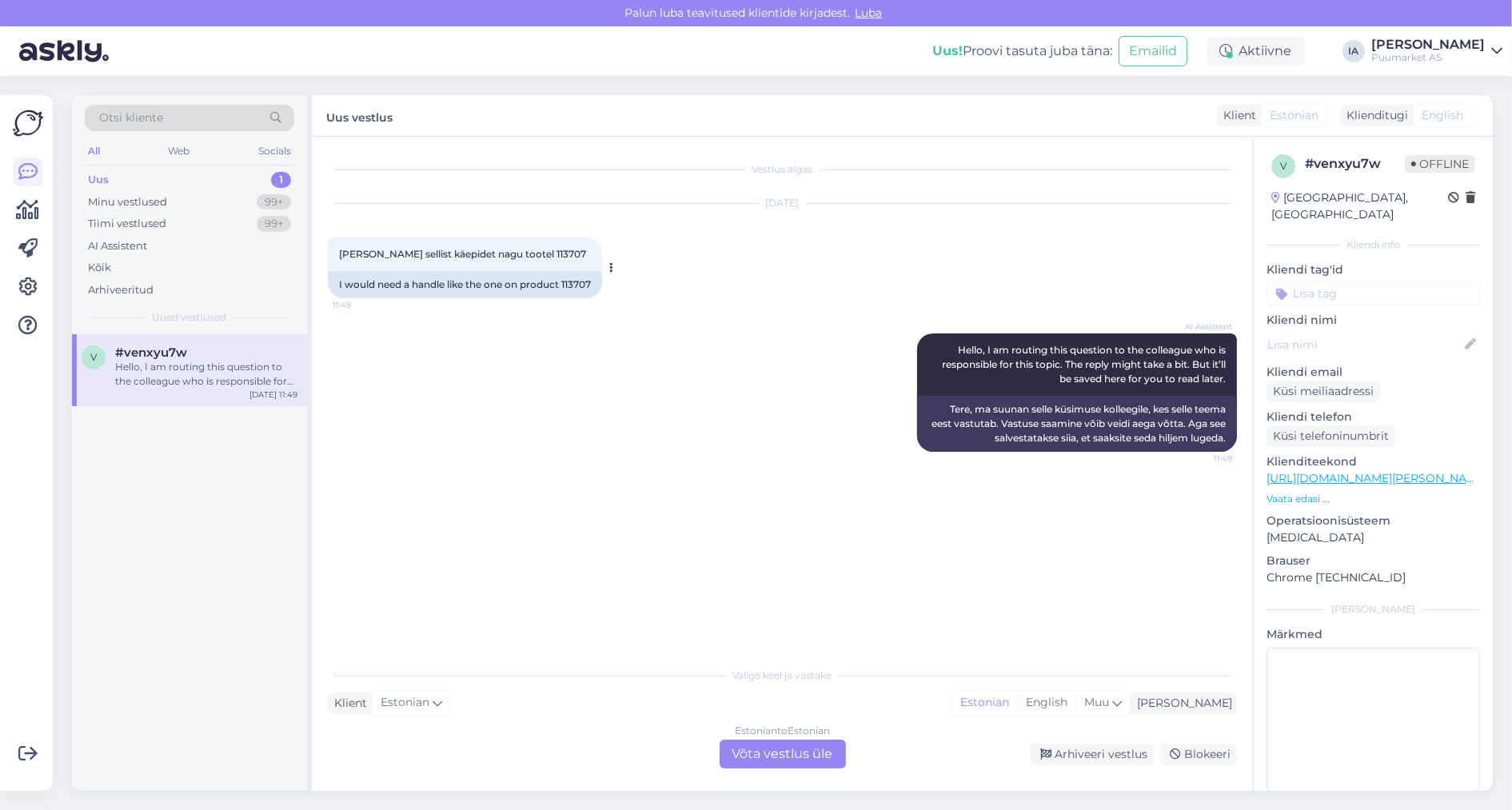
click at [586, 260] on span "[PERSON_NAME] sellist käepidet nagu tootel 113707" at bounding box center [462, 253] width 247 height 12
copy div "113707 11:49"
click at [802, 754] on div "Estonian to Estonian Võta vestlus üle" at bounding box center [783, 754] width 126 height 29
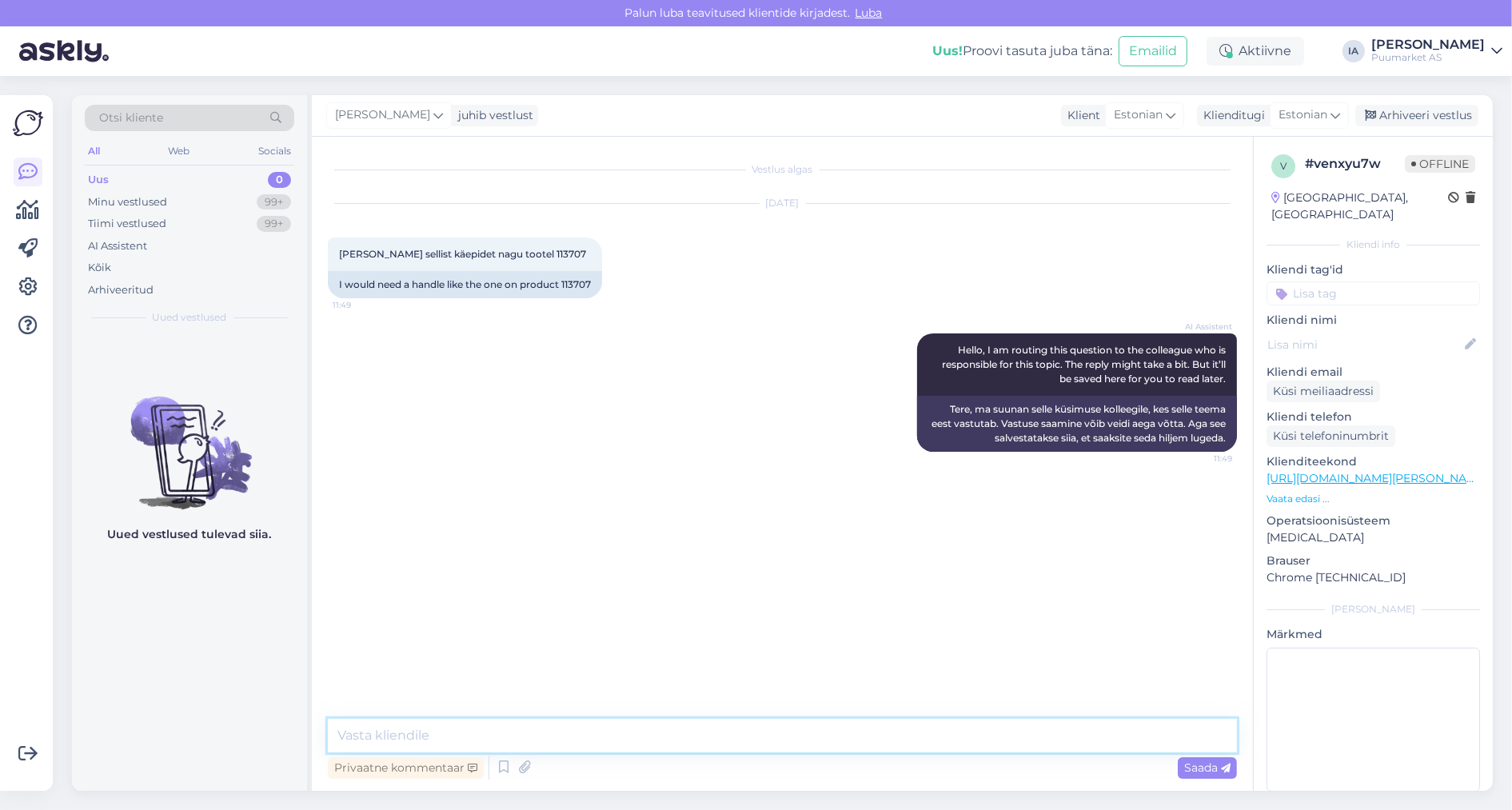
click at [419, 735] on textarea at bounding box center [782, 736] width 910 height 34
type textarea "Peame tootjaga ühendust võtma, kas nad valmistavad [PERSON_NAME]. [DEMOGRAPHIC_…"
